Goal: Information Seeking & Learning: Check status

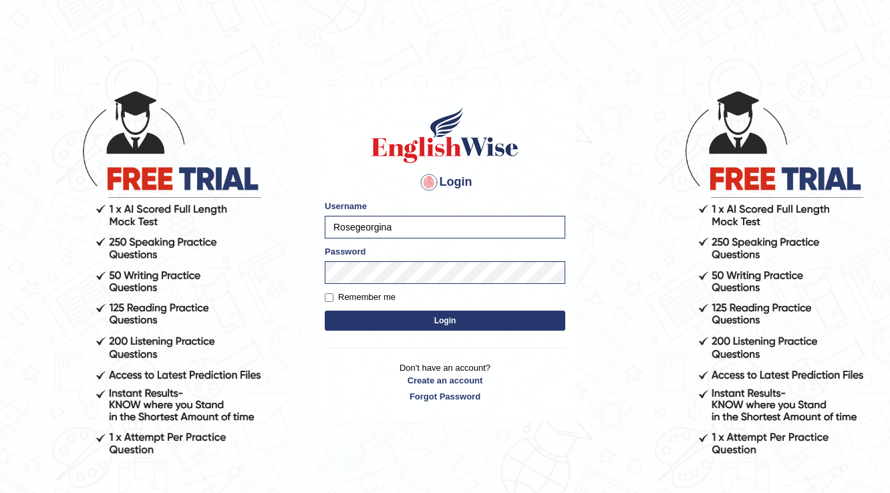
type input "Rosegeorgina"
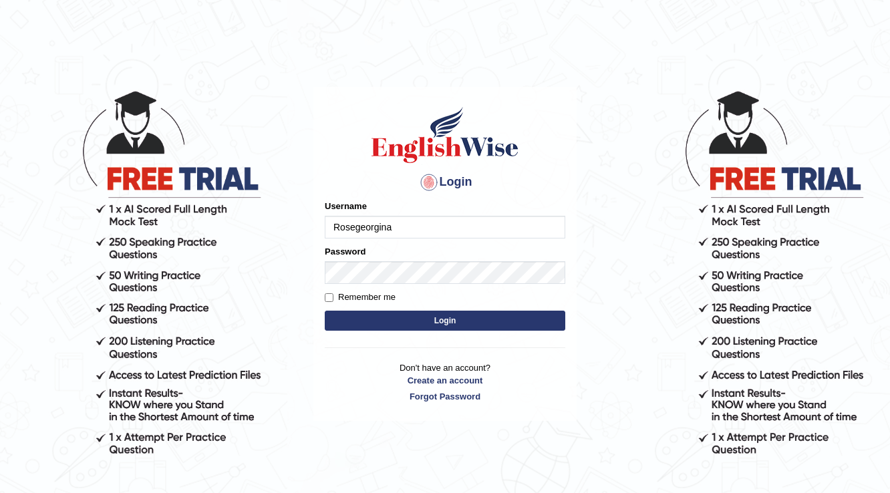
click at [882, 491] on body "Login Please fix the following errors: Username Rosegeorgina Password Remember …" at bounding box center [445, 291] width 890 height 493
click at [885, 490] on body "Login Please fix the following errors: Username Rosegeorgina Password Remember …" at bounding box center [445, 291] width 890 height 493
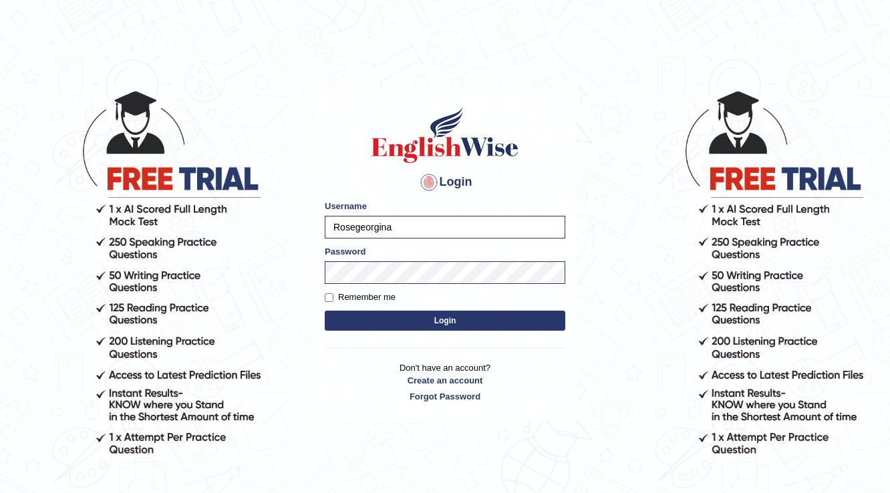
click at [885, 486] on body "Login Please fix the following errors: Username Rosegeorgina Password Remember …" at bounding box center [445, 291] width 890 height 493
click at [726, 410] on body "Login Please fix the following errors: Username Rosegeorgina Password Remember …" at bounding box center [445, 291] width 890 height 493
click at [450, 310] on form "Please fix the following errors: Username Rosegeorgina Password Remember me Log…" at bounding box center [445, 267] width 241 height 134
click at [453, 308] on form "Please fix the following errors: Username Rosegeorgina Password Remember me Log…" at bounding box center [445, 267] width 241 height 134
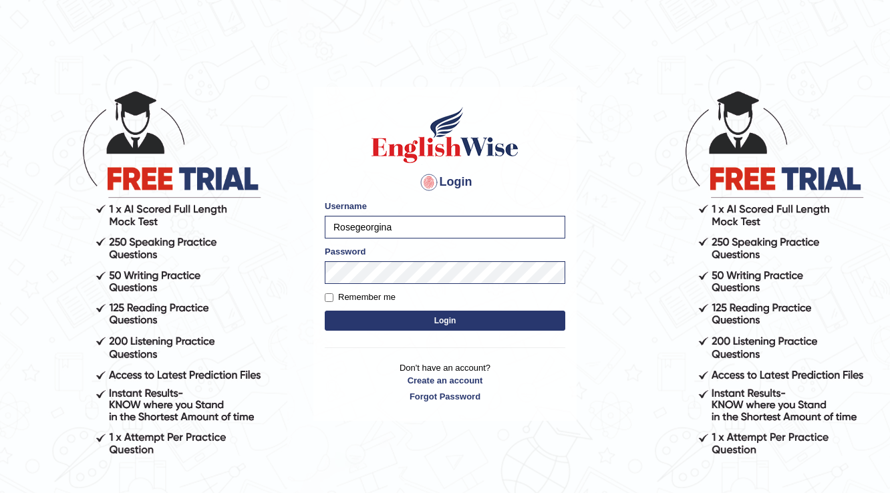
click at [506, 337] on div "Login Please fix the following errors: Username Rosegeorgina Password Remember …" at bounding box center [444, 254] width 263 height 335
click at [514, 353] on div "Login Please fix the following errors: Username Rosegeorgina Password Remember …" at bounding box center [444, 254] width 263 height 335
click at [540, 349] on div "Login Please fix the following errors: Username Rosegeorgina Password Remember …" at bounding box center [444, 254] width 263 height 335
click at [543, 353] on div "Login Please fix the following errors: Username Rosegeorgina Password Remember …" at bounding box center [444, 254] width 263 height 335
click at [418, 225] on input "Rosegeorgina" at bounding box center [445, 227] width 241 height 23
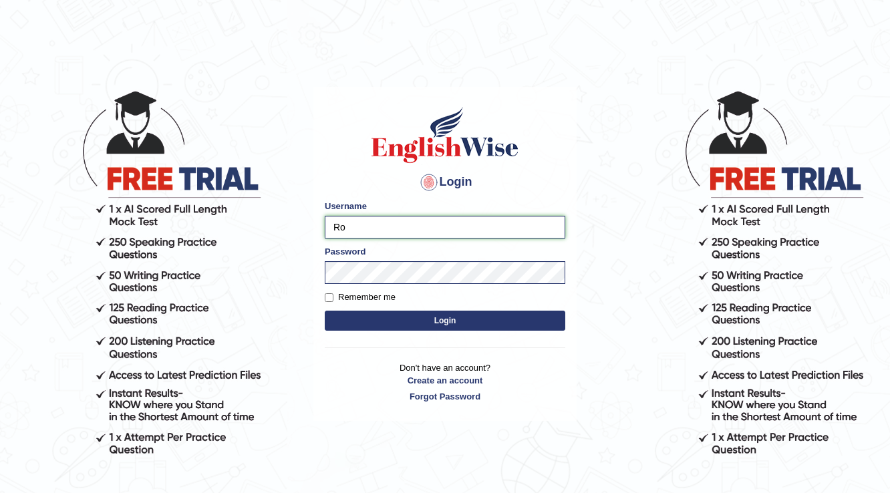
type input "R"
type input "kamaljeetkaur"
click at [368, 320] on button "Login" at bounding box center [445, 321] width 241 height 20
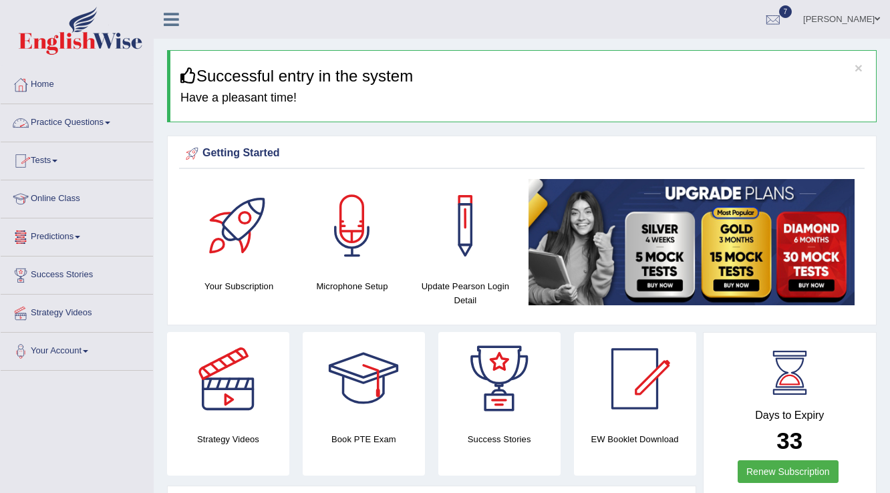
click at [110, 120] on link "Practice Questions" at bounding box center [77, 120] width 152 height 33
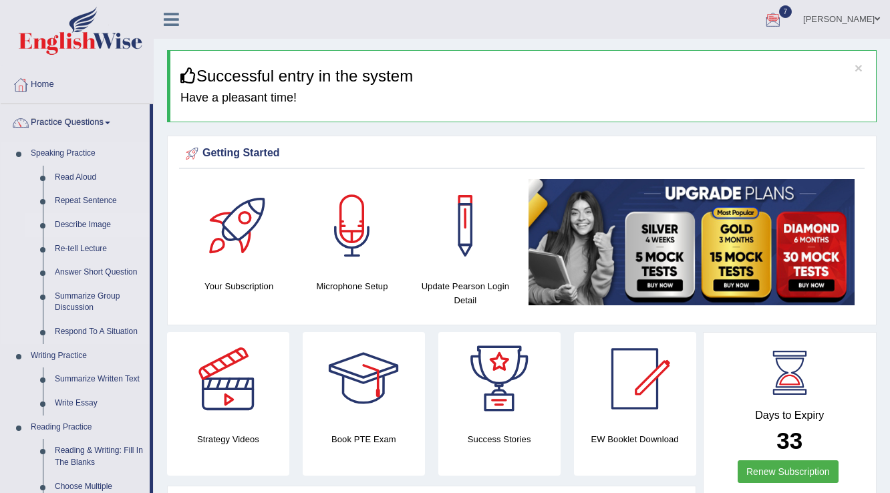
click at [94, 225] on link "Describe Image" at bounding box center [99, 225] width 101 height 24
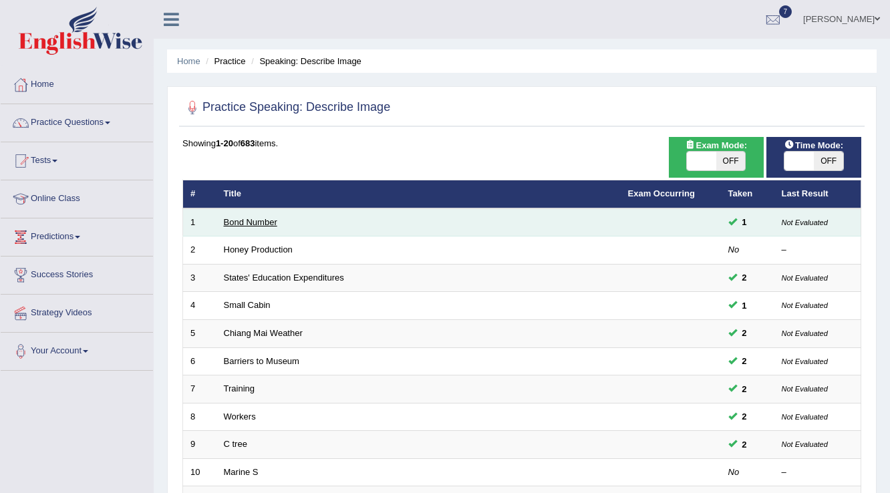
click at [244, 220] on link "Bond Number" at bounding box center [250, 222] width 53 height 10
click at [244, 219] on link "Bond Number" at bounding box center [250, 222] width 53 height 10
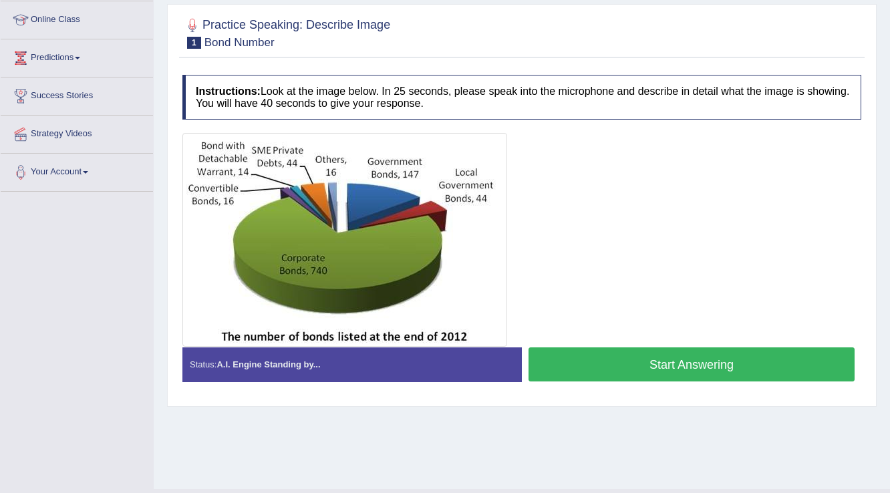
scroll to position [155, 0]
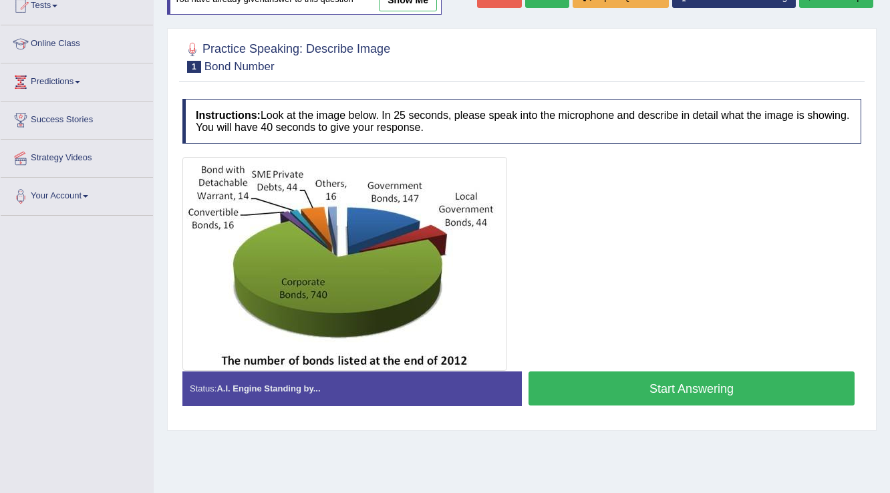
click at [592, 402] on button "Start Answering" at bounding box center [692, 389] width 326 height 34
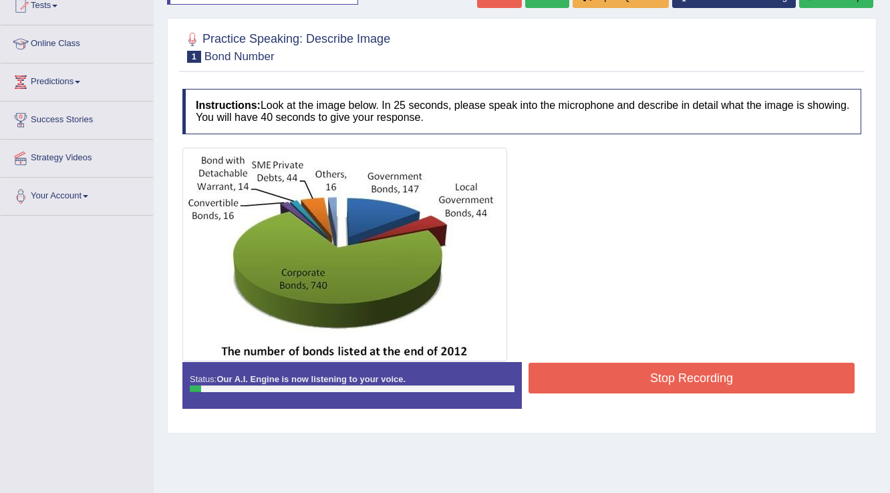
click at [586, 392] on button "Stop Recording" at bounding box center [692, 378] width 326 height 31
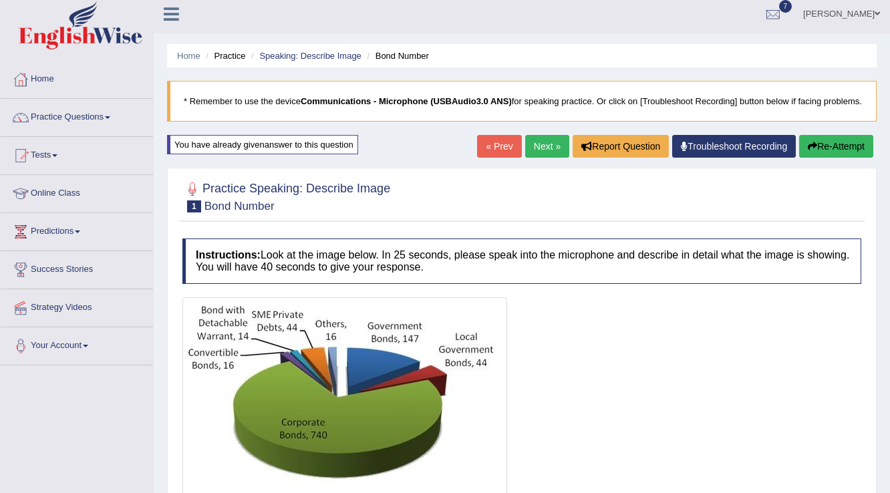
scroll to position [0, 0]
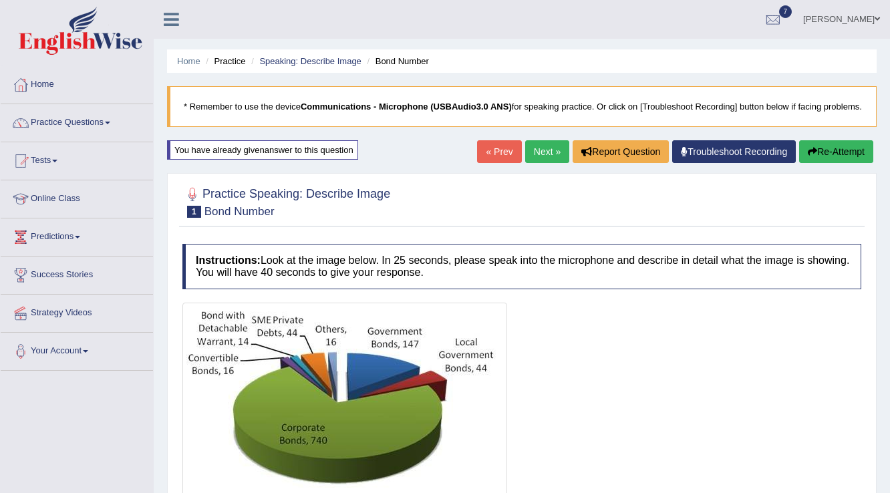
click at [821, 158] on button "Re-Attempt" at bounding box center [836, 151] width 74 height 23
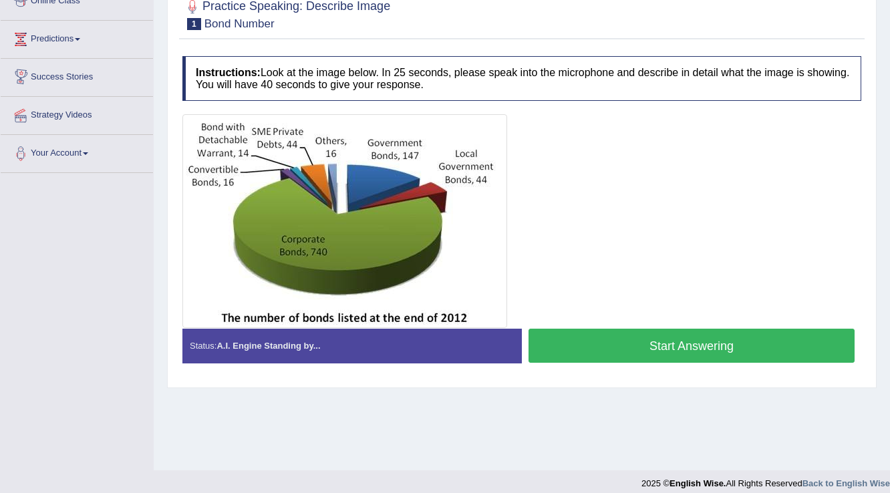
scroll to position [208, 0]
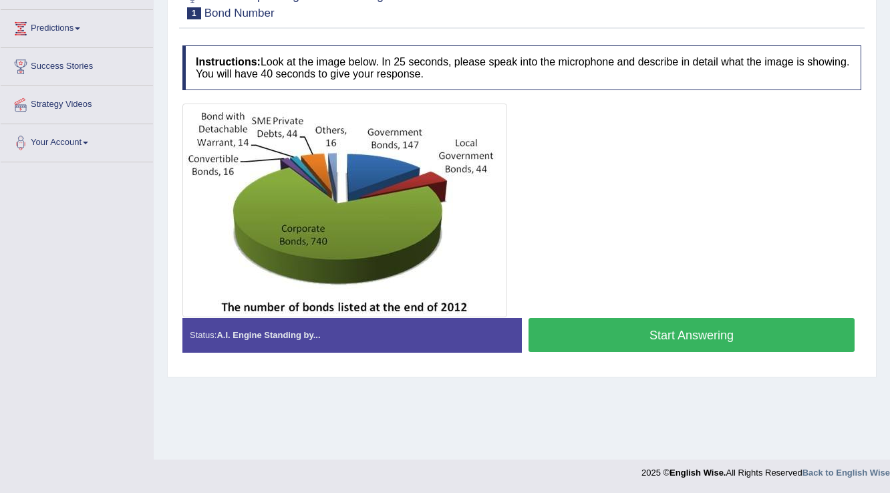
click at [661, 351] on button "Start Answering" at bounding box center [692, 335] width 326 height 34
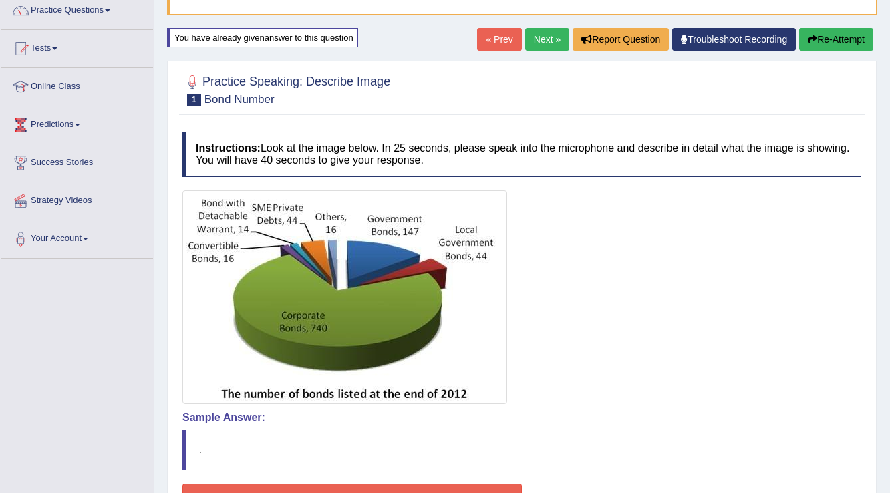
scroll to position [102, 0]
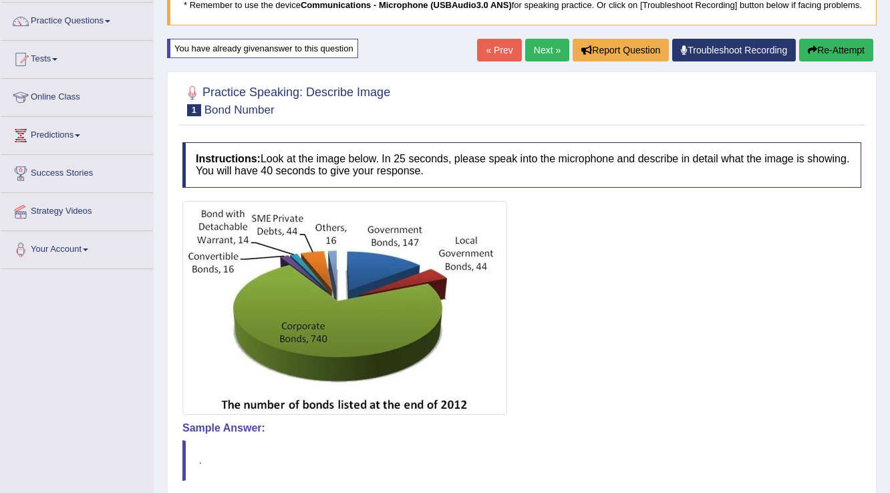
click at [110, 21] on span at bounding box center [107, 21] width 5 height 3
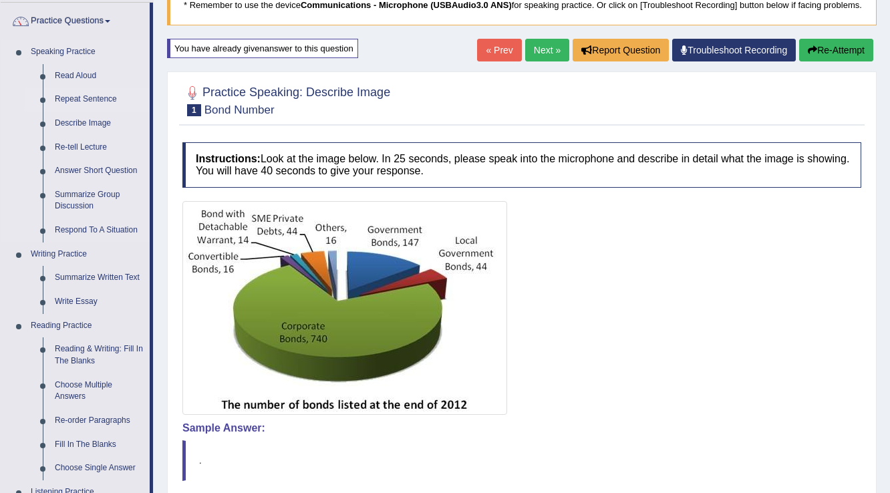
click at [88, 97] on link "Repeat Sentence" at bounding box center [99, 100] width 101 height 24
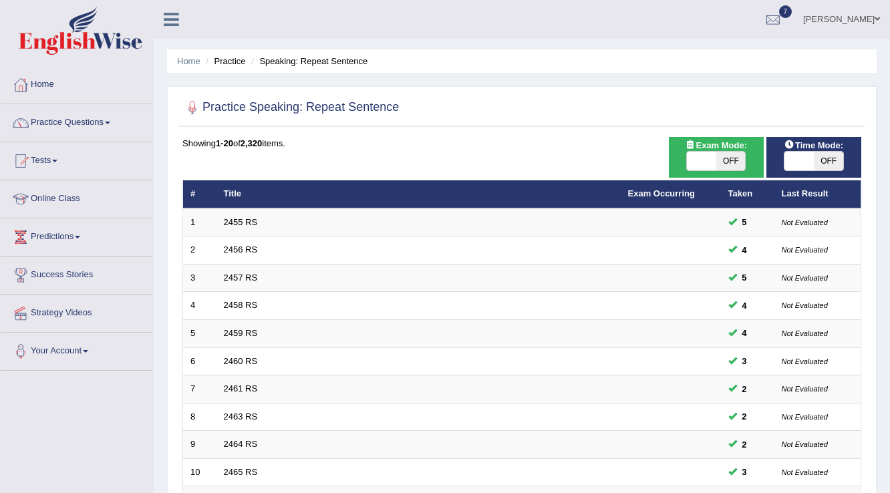
click at [238, 222] on link "2455 RS" at bounding box center [241, 222] width 34 height 10
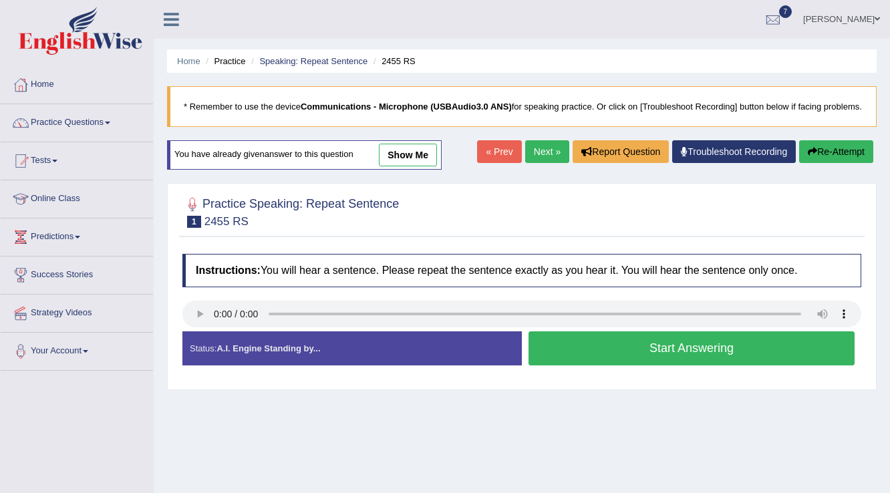
click at [547, 366] on button "Start Answering" at bounding box center [692, 348] width 326 height 34
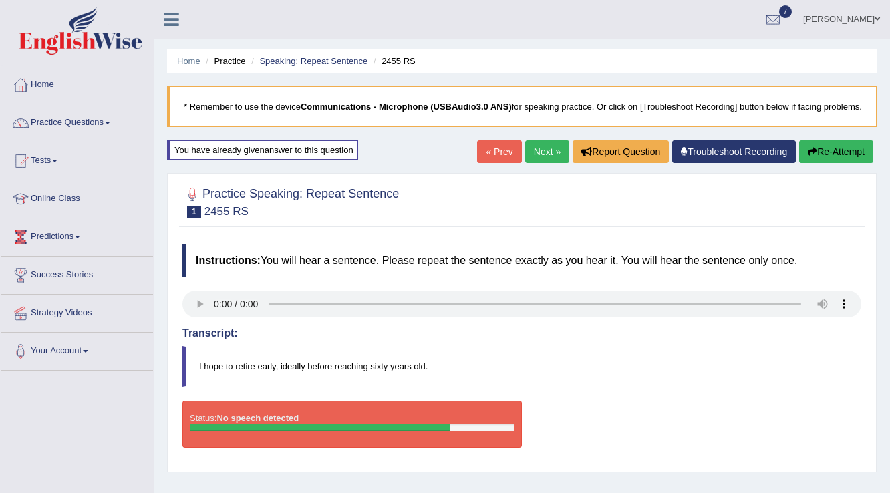
click at [833, 163] on button "Re-Attempt" at bounding box center [836, 151] width 74 height 23
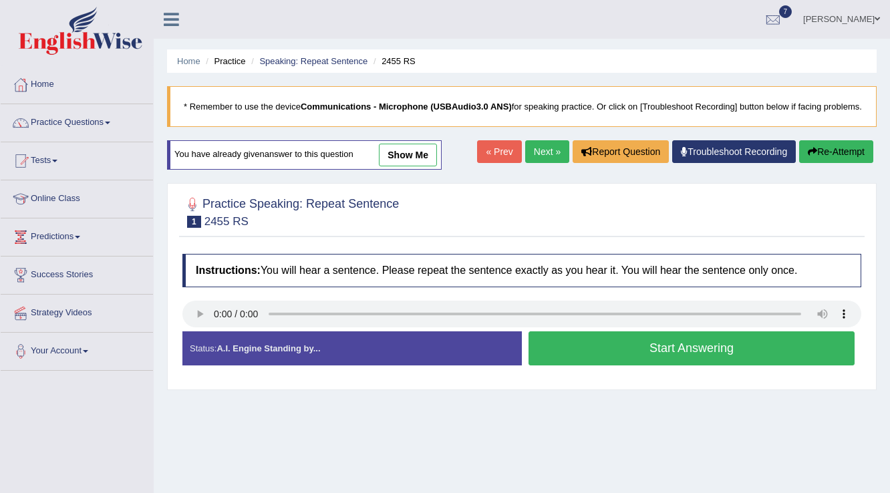
click at [559, 362] on button "Start Answering" at bounding box center [692, 348] width 326 height 34
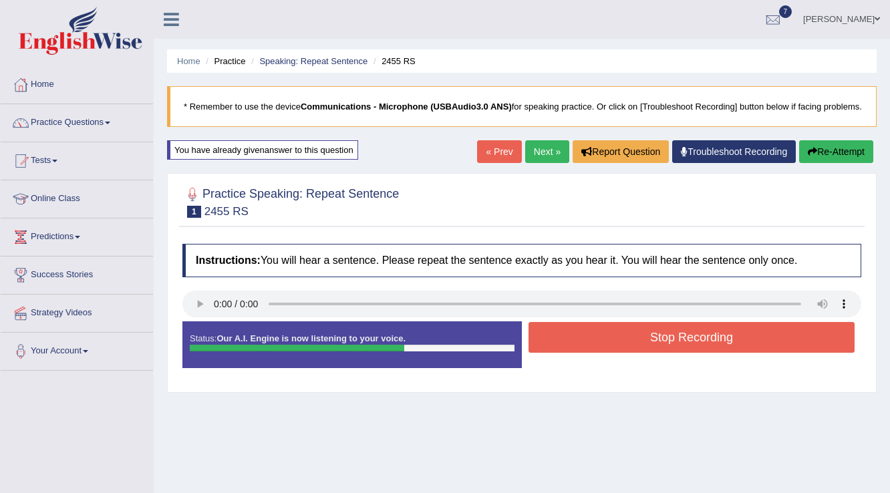
click at [561, 353] on button "Stop Recording" at bounding box center [692, 337] width 326 height 31
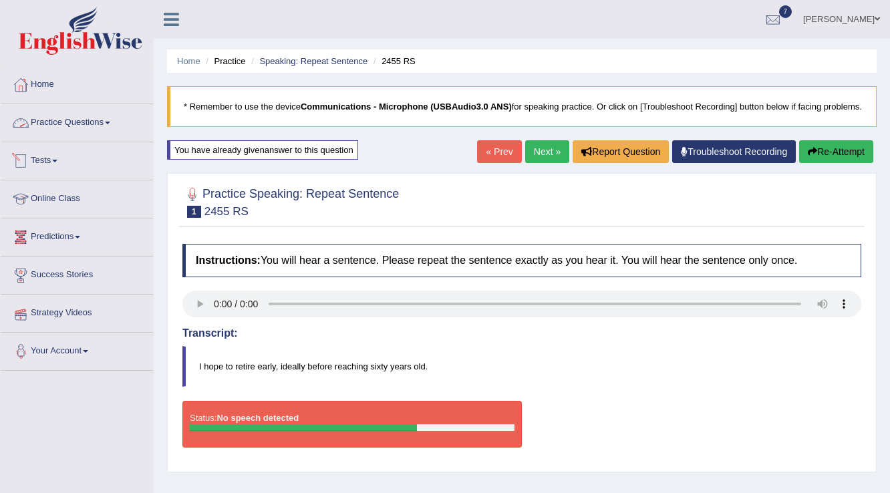
click at [108, 124] on link "Practice Questions" at bounding box center [77, 120] width 152 height 33
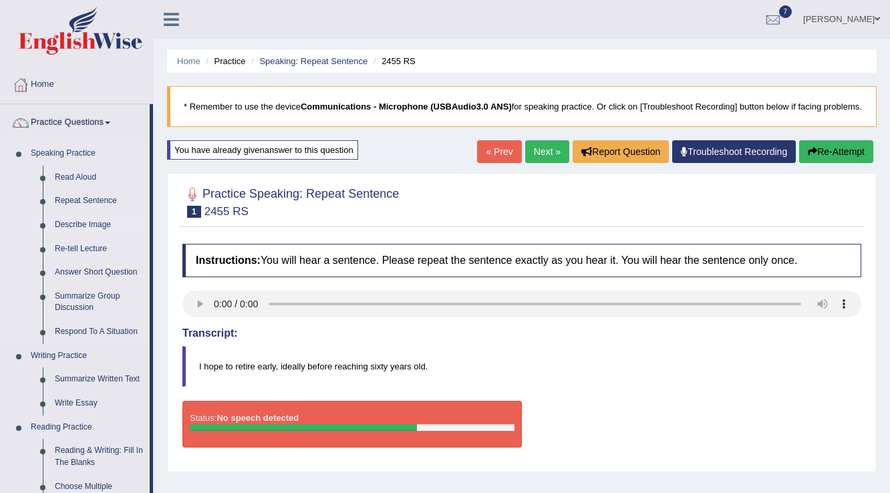
click at [84, 221] on link "Describe Image" at bounding box center [99, 225] width 101 height 24
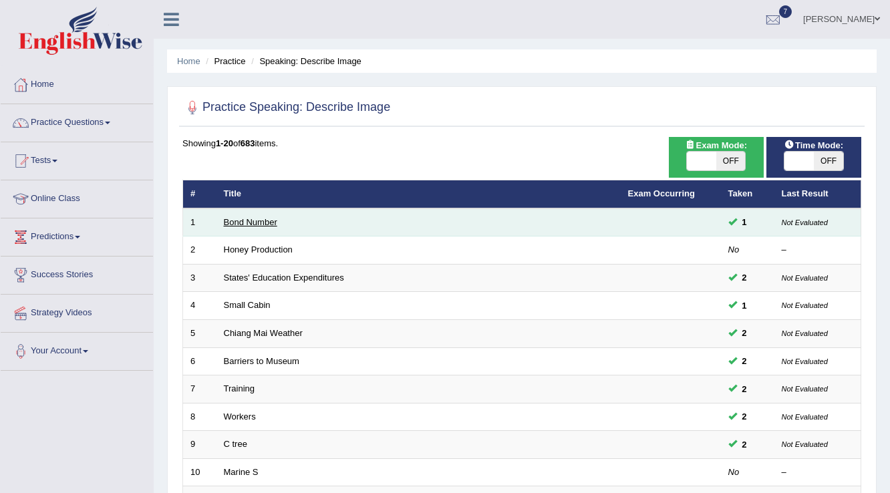
click at [251, 223] on link "Bond Number" at bounding box center [250, 222] width 53 height 10
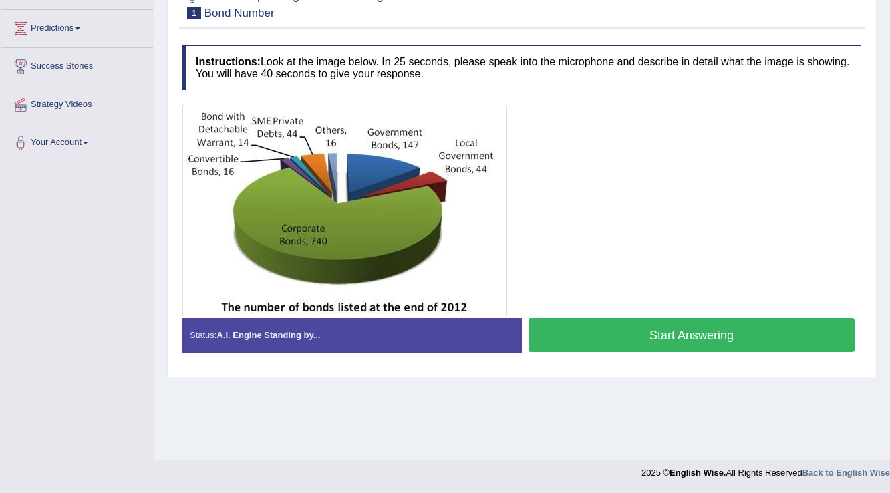
click at [583, 340] on button "Start Answering" at bounding box center [692, 335] width 326 height 34
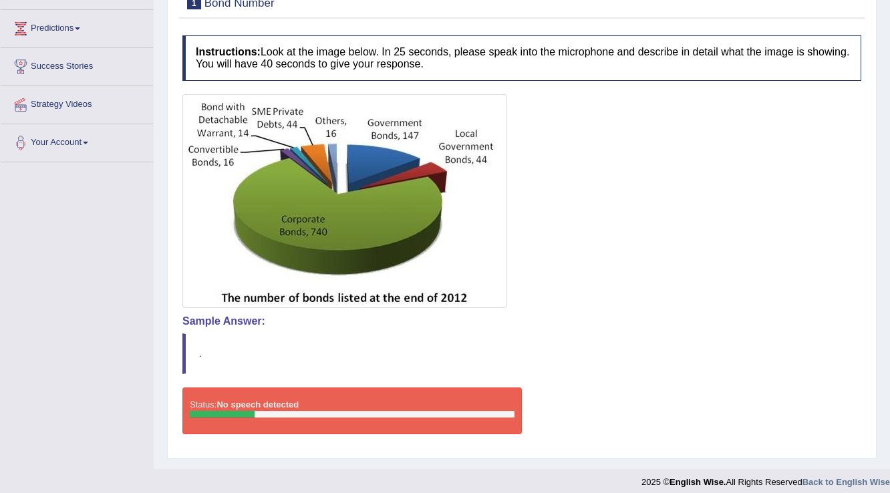
click at [547, 96] on div "Instructions: Look at the image below. In 25 seconds, please speak into the mic…" at bounding box center [522, 240] width 686 height 423
click at [596, 69] on h4 "Instructions: Look at the image below. In 25 seconds, please speak into the mic…" at bounding box center [521, 57] width 679 height 45
drag, startPoint x: 863, startPoint y: 65, endPoint x: 877, endPoint y: 51, distance: 20.8
click at [869, 57] on div "Practice Speaking: Describe Image 1 Bond Number Instructions: Look at the image…" at bounding box center [522, 212] width 710 height 494
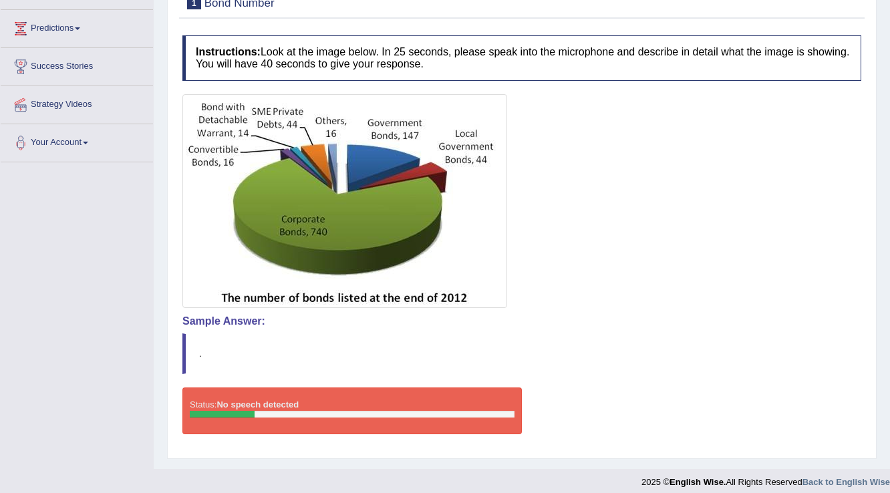
click at [883, 49] on div "Home Practice Speaking: Describe Image Bond Number * Remember to use the device…" at bounding box center [522, 131] width 736 height 678
click at [884, 49] on div "Home Practice Speaking: Describe Image Bond Number * Remember to use the device…" at bounding box center [522, 131] width 736 height 678
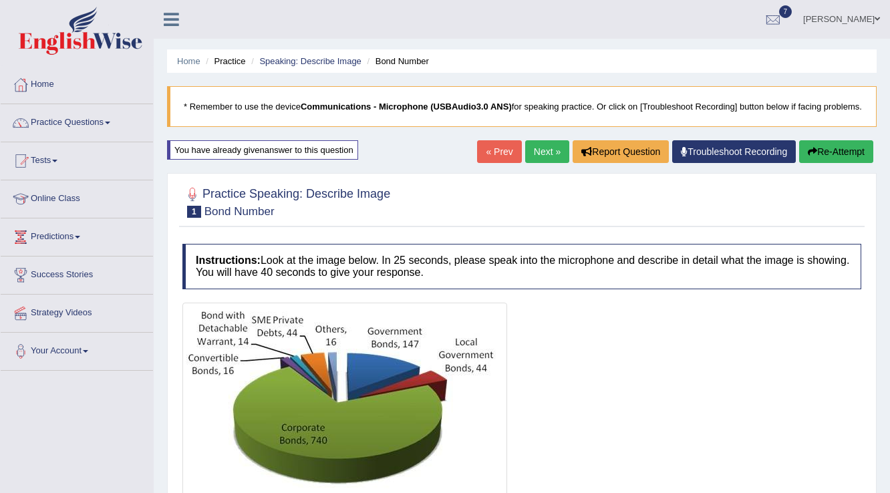
click at [812, 156] on icon "button" at bounding box center [812, 151] width 9 height 9
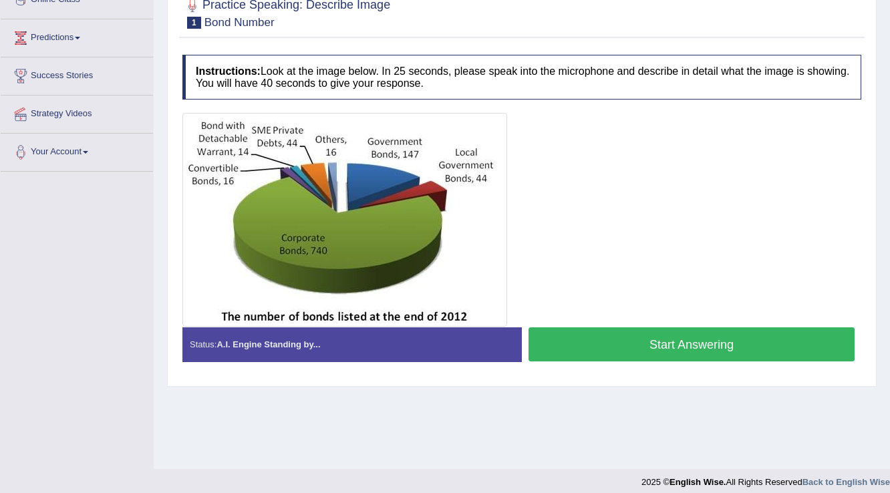
scroll to position [208, 0]
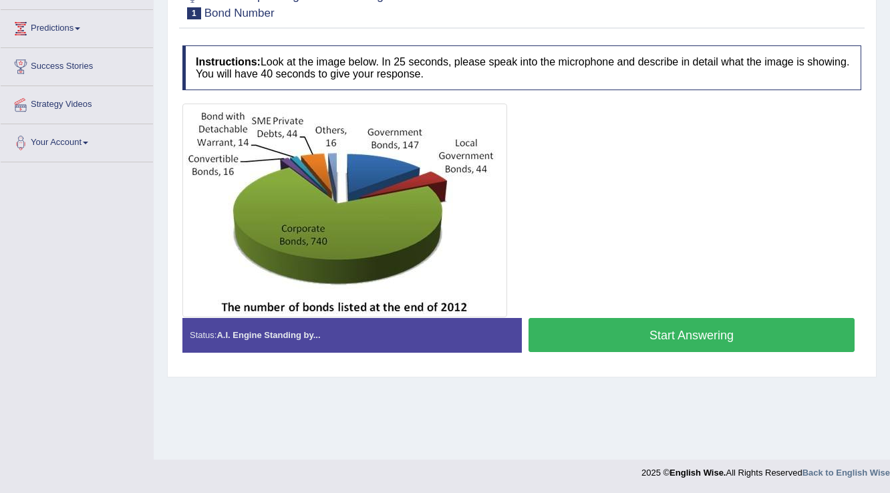
click at [80, 27] on span at bounding box center [77, 28] width 5 height 3
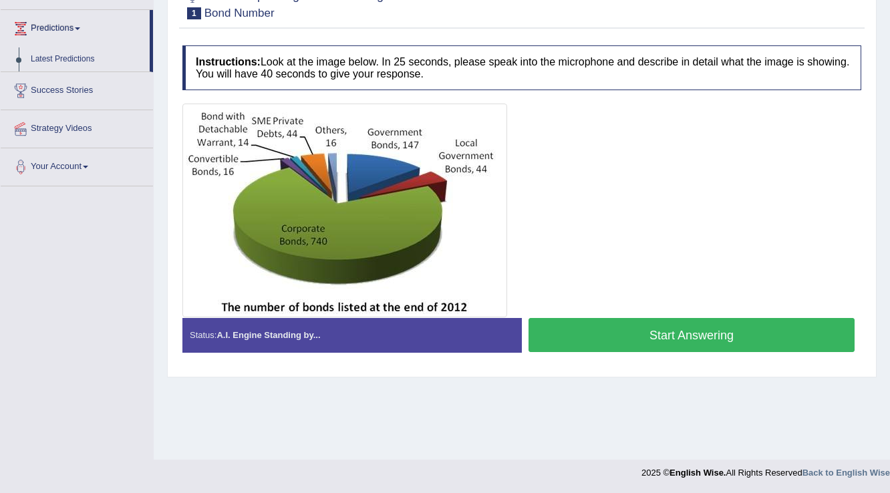
scroll to position [0, 0]
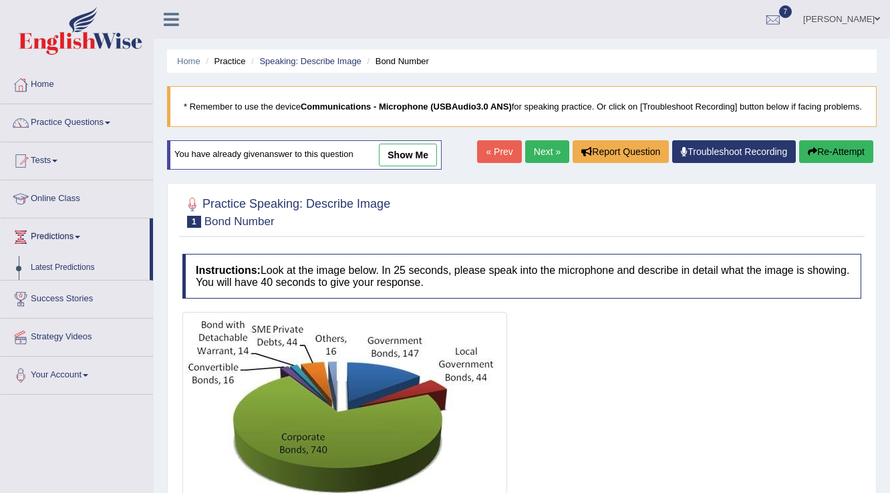
click at [57, 160] on span at bounding box center [54, 161] width 5 height 3
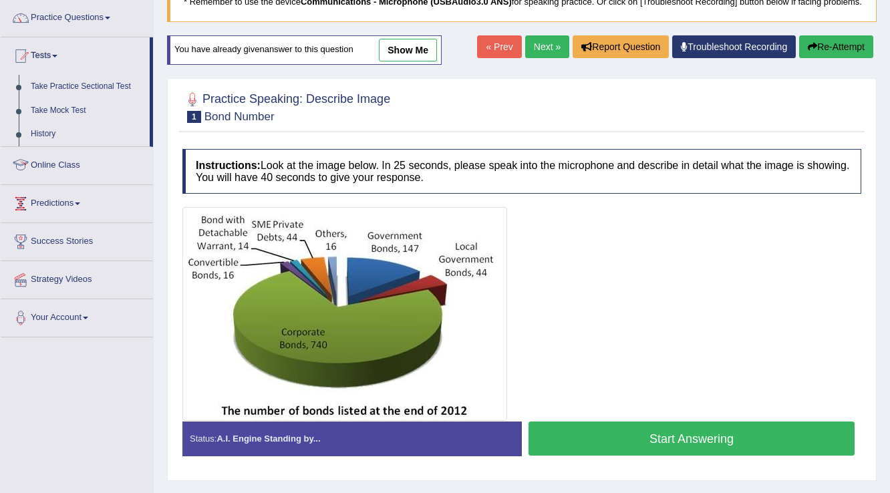
scroll to position [107, 0]
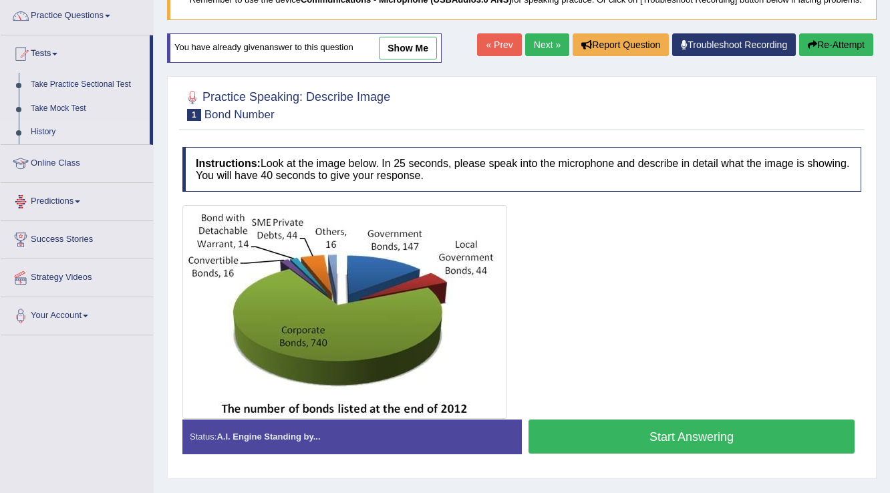
click at [47, 136] on link "History" at bounding box center [87, 132] width 125 height 24
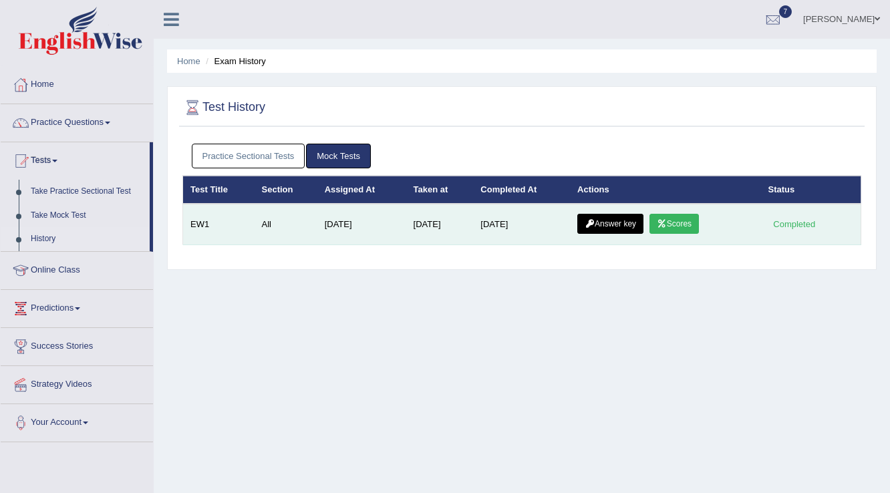
click at [687, 223] on link "Scores" at bounding box center [673, 224] width 49 height 20
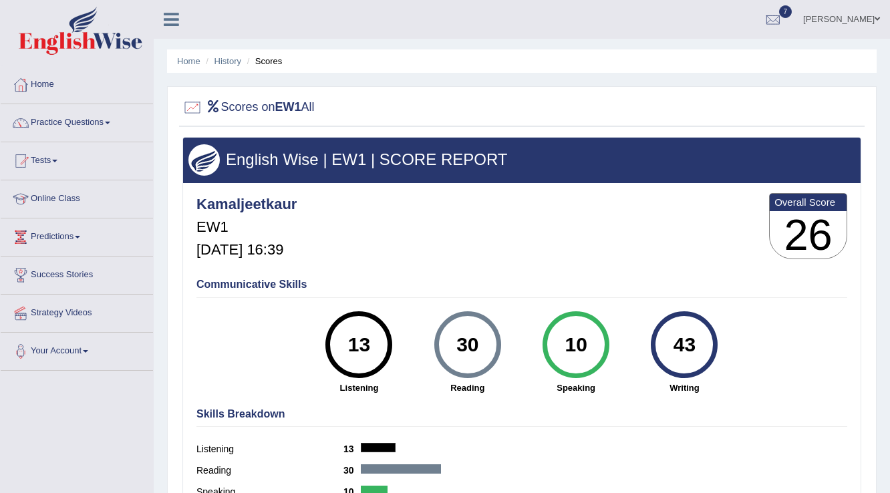
click at [59, 158] on link "Tests" at bounding box center [77, 158] width 152 height 33
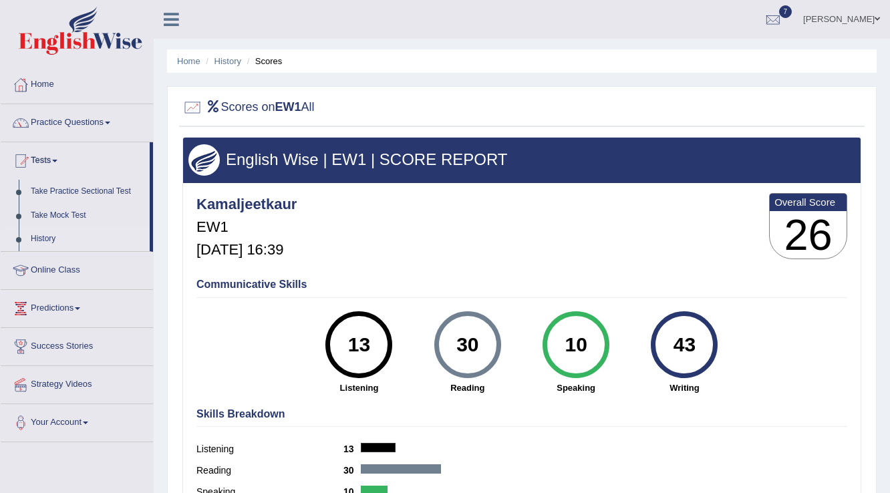
click at [41, 241] on link "History" at bounding box center [87, 239] width 125 height 24
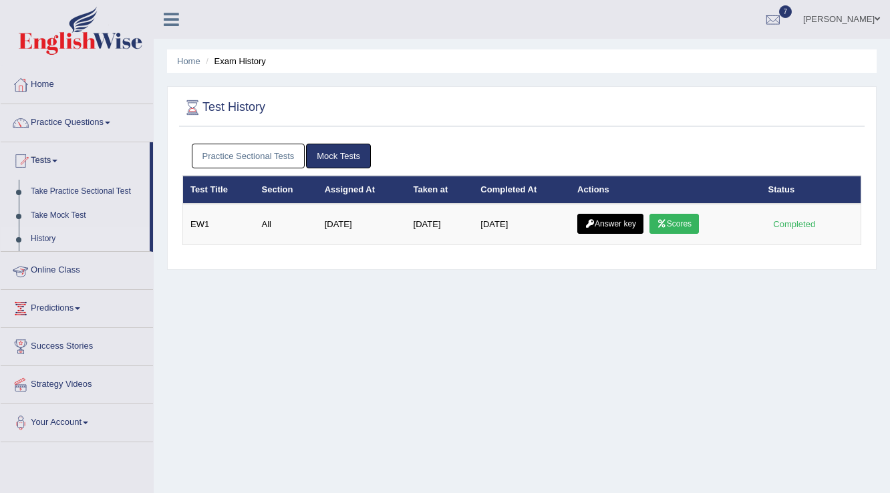
click at [238, 160] on link "Practice Sectional Tests" at bounding box center [249, 156] width 114 height 25
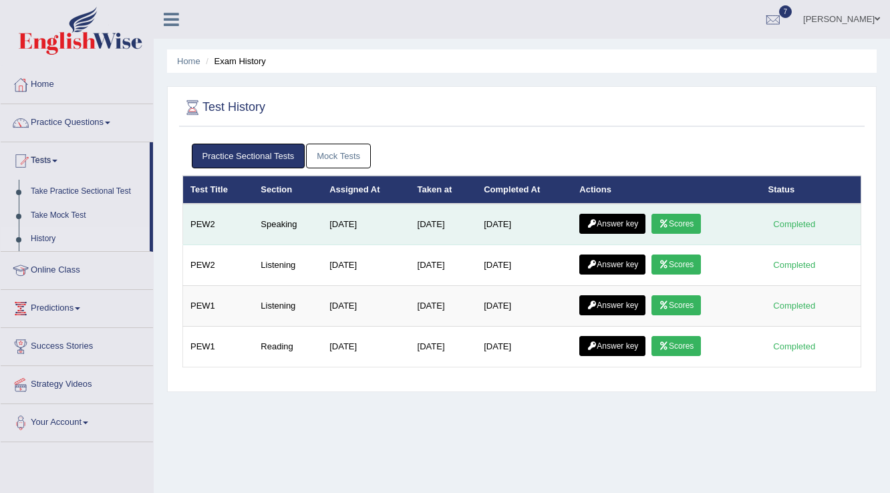
click at [668, 225] on icon at bounding box center [664, 224] width 10 height 8
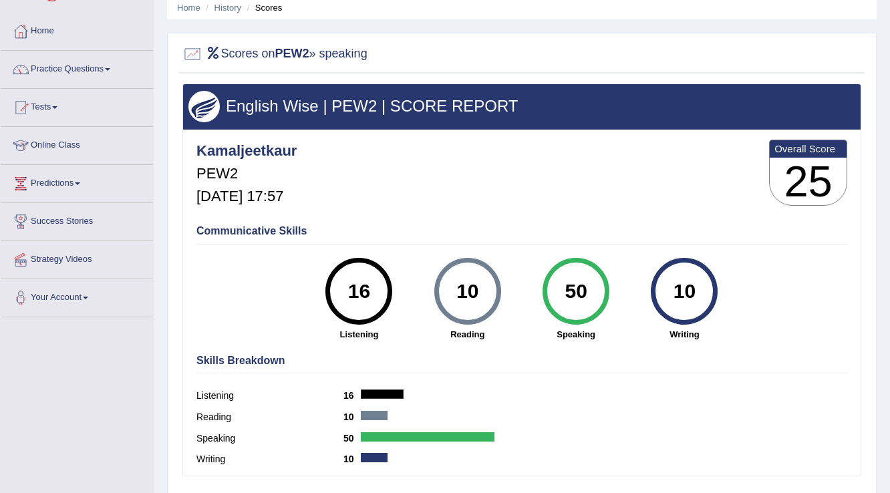
scroll to position [107, 0]
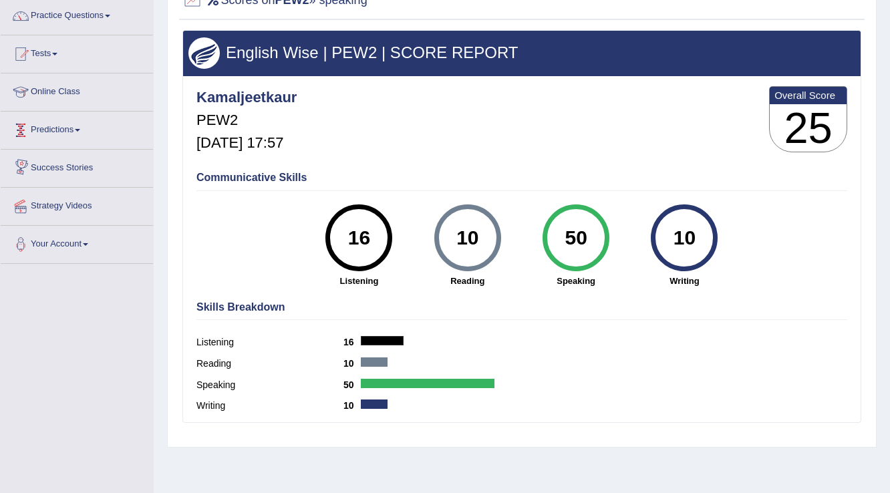
click at [80, 129] on span at bounding box center [77, 130] width 5 height 3
